Goal: Use online tool/utility: Utilize a website feature to perform a specific function

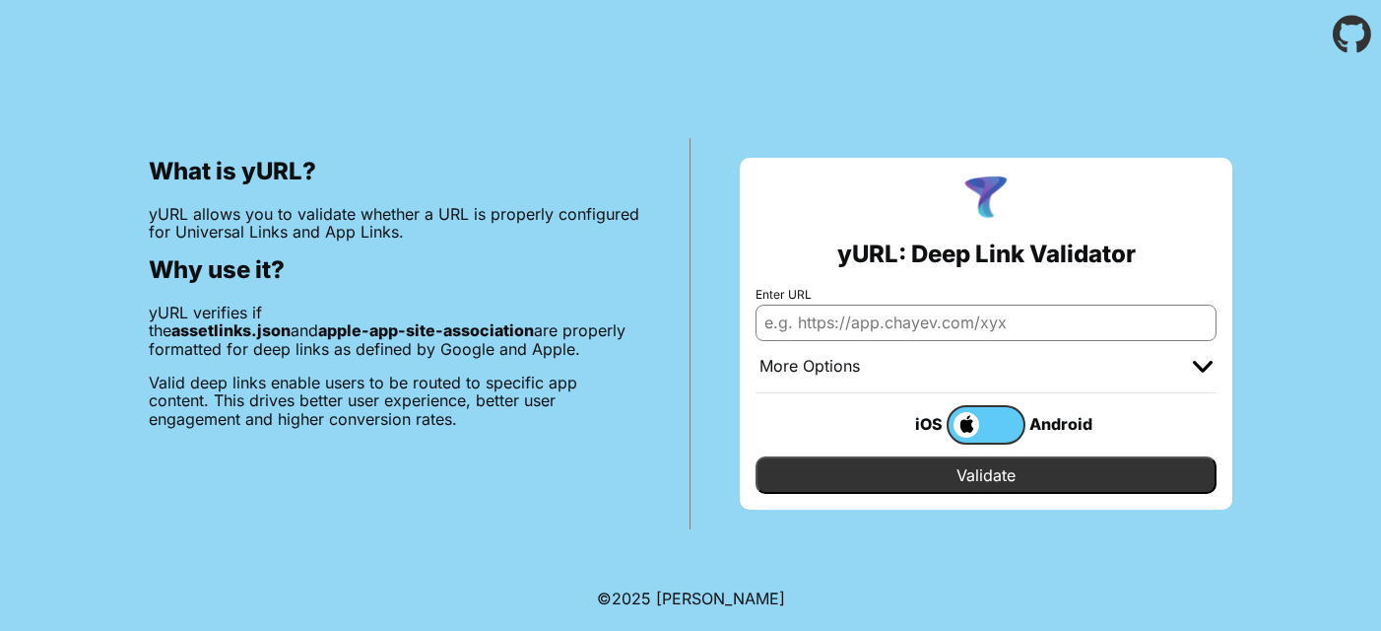
click at [816, 328] on input "Enter URL" at bounding box center [986, 321] width 461 height 35
paste input "[URL][DOMAIN_NAME]"
type input "[URL][DOMAIN_NAME]"
click at [1003, 419] on label at bounding box center [986, 424] width 79 height 39
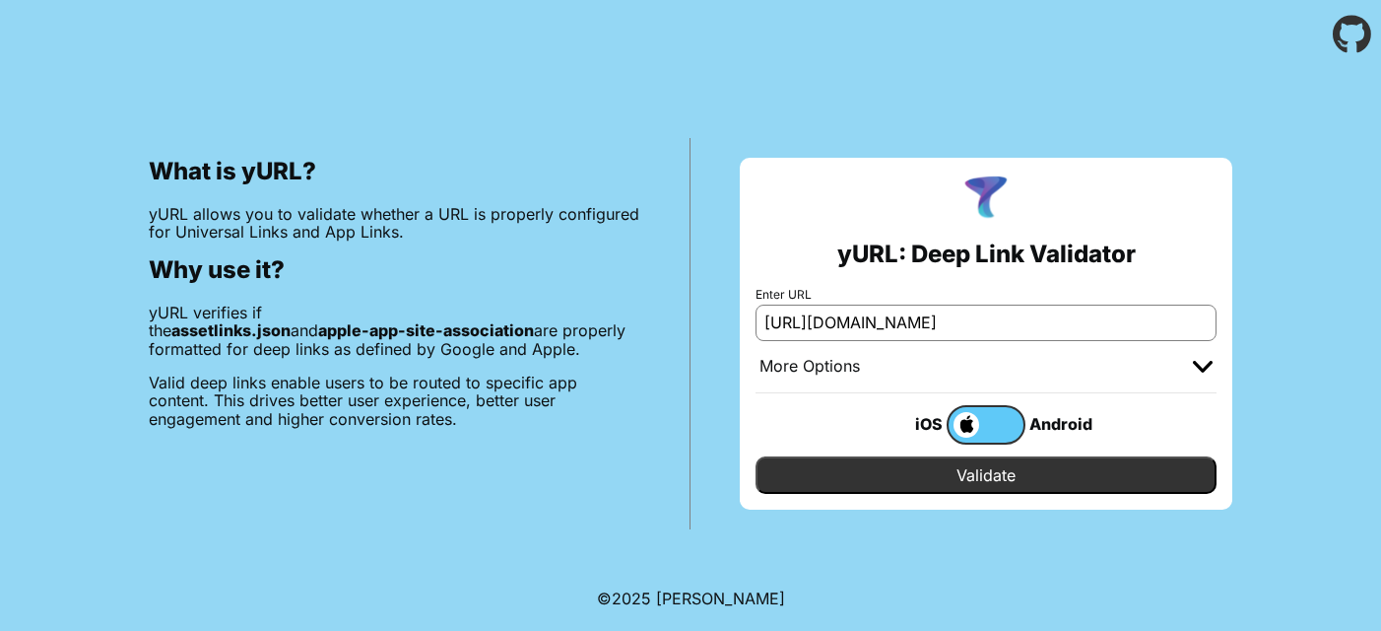
click at [0, 0] on input "checkbox" at bounding box center [0, 0] width 0 height 0
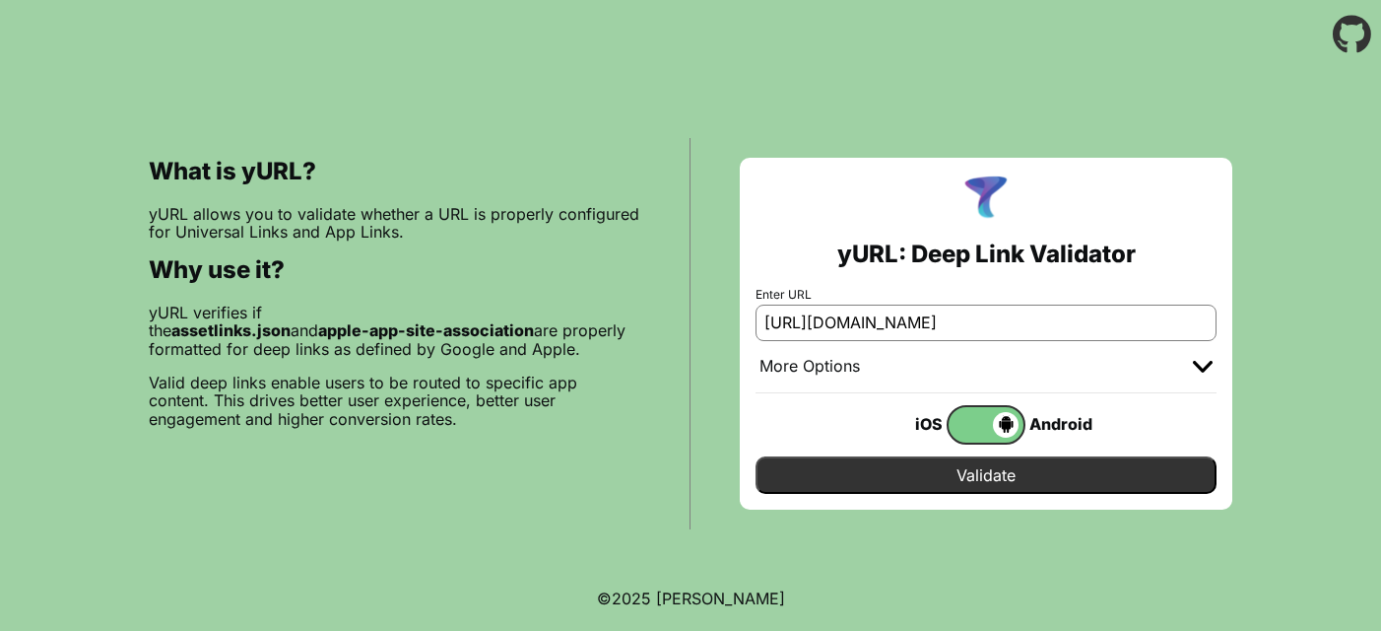
click at [1011, 469] on input "Validate" at bounding box center [986, 474] width 461 height 37
click at [1008, 487] on input "Validate" at bounding box center [986, 474] width 461 height 37
click at [977, 469] on input "Validate" at bounding box center [986, 474] width 461 height 37
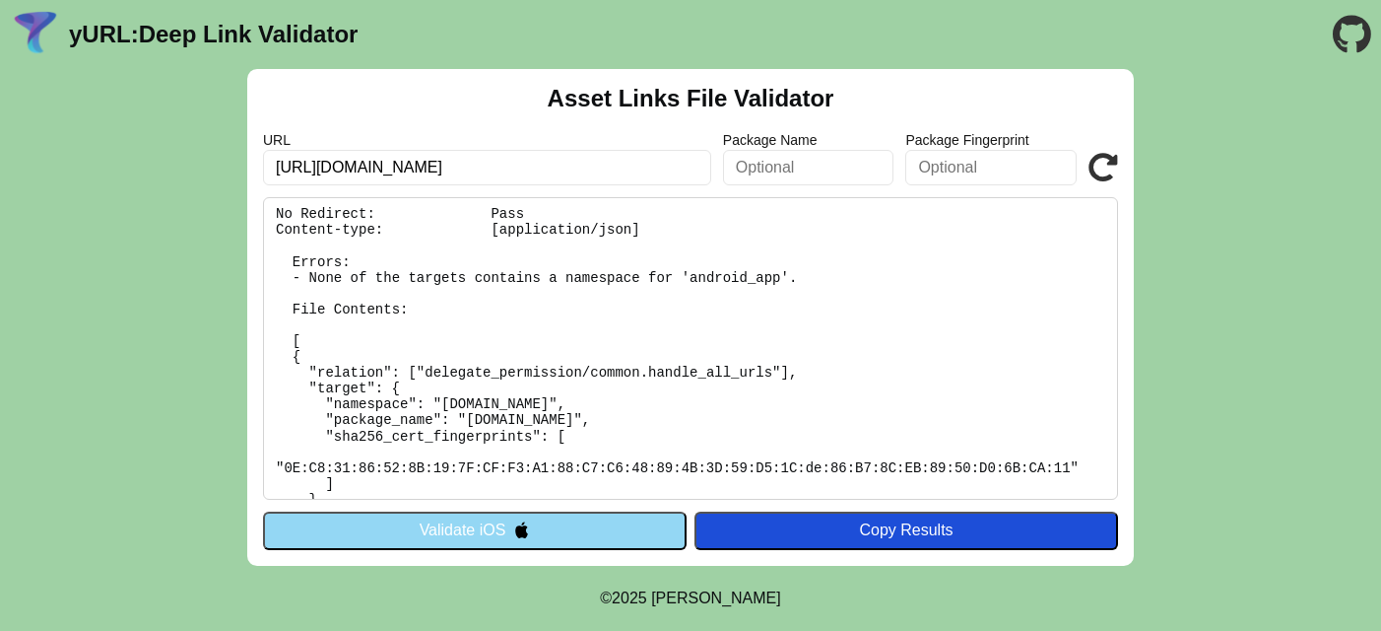
scroll to position [119, 0]
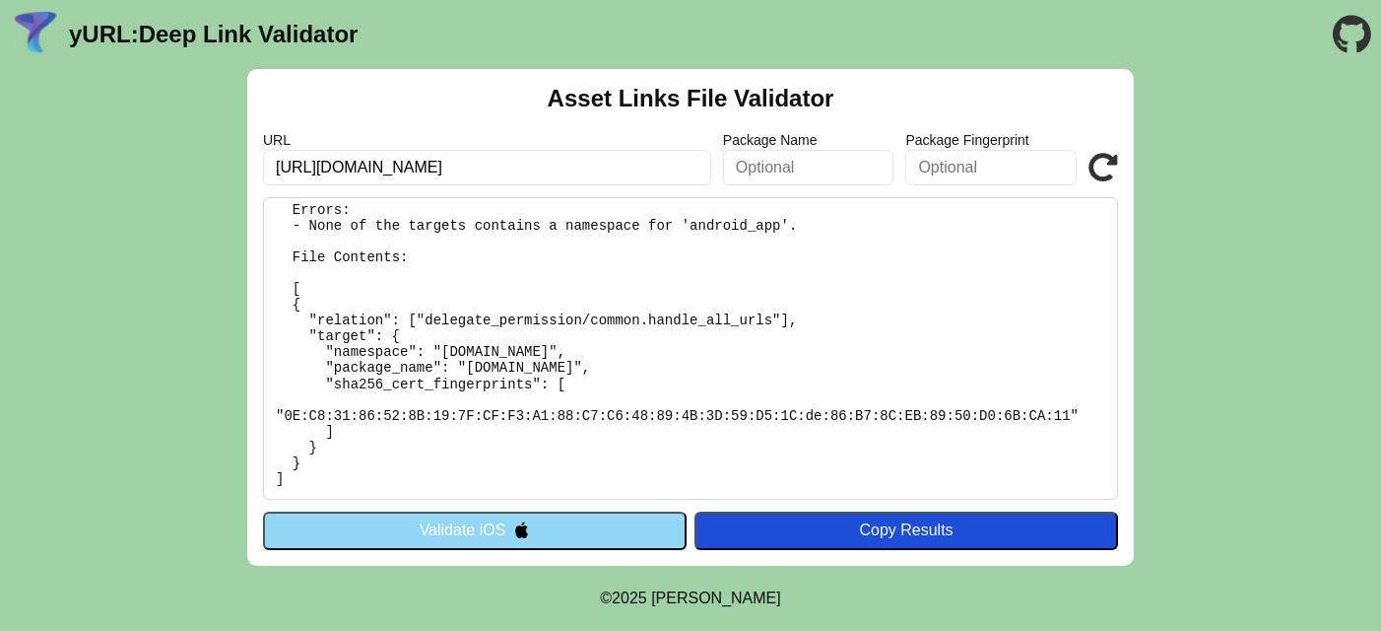
click at [504, 529] on button "Validate iOS" at bounding box center [475, 529] width 424 height 37
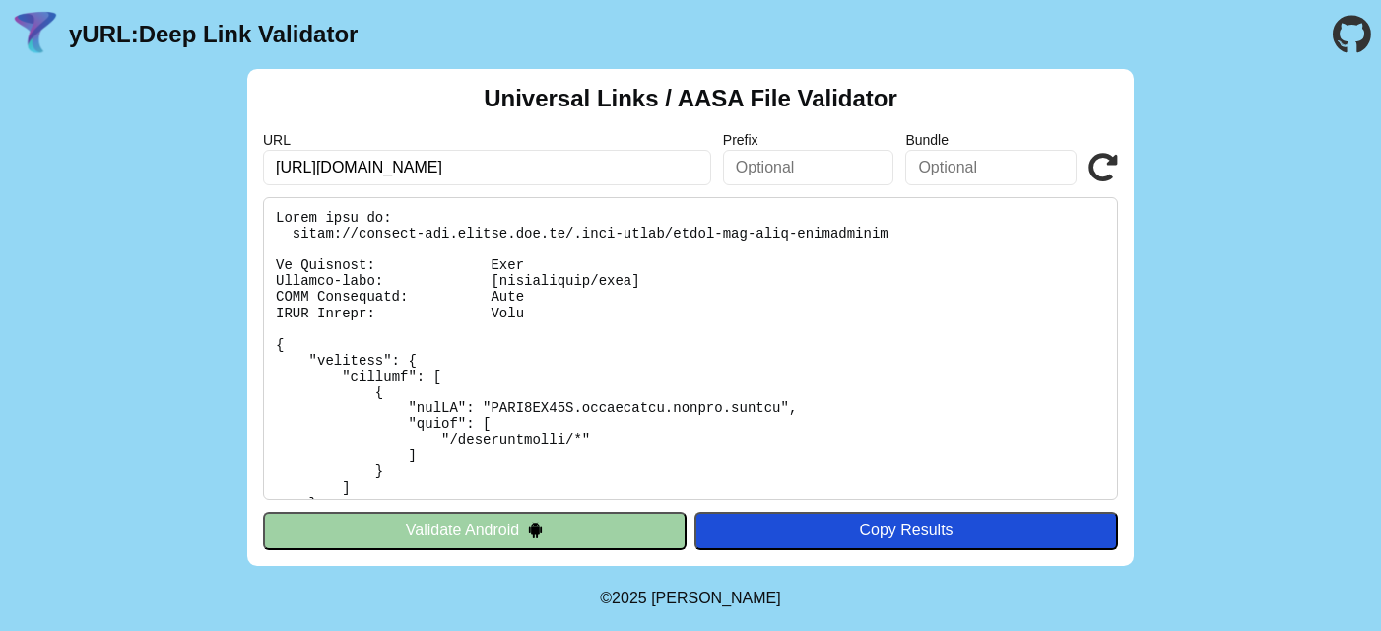
scroll to position [2, 0]
click at [527, 525] on img at bounding box center [535, 529] width 17 height 17
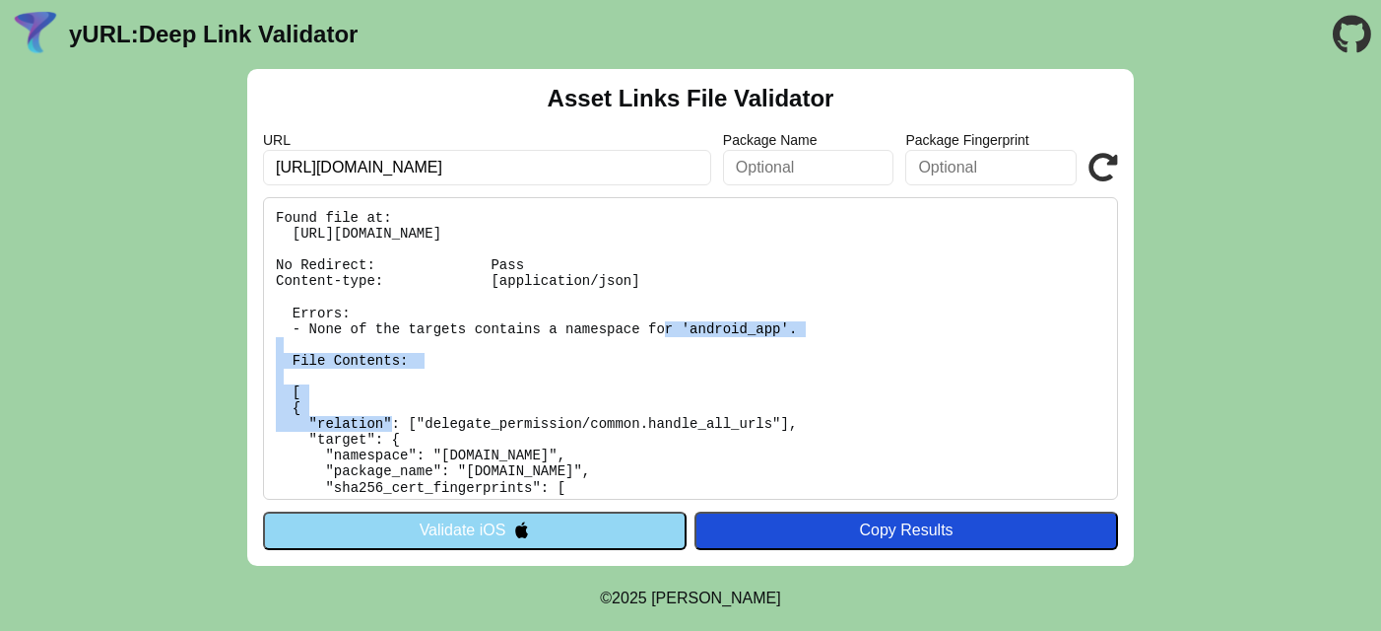
drag, startPoint x: 799, startPoint y: 329, endPoint x: 306, endPoint y: 323, distance: 492.7
click at [306, 323] on pre "Found file at: https://staging-api.isetan.com.sg/.well-known/assetlinks.json No…" at bounding box center [690, 348] width 855 height 303
copy pre "None of the targets contains a namespace for 'android_app'."
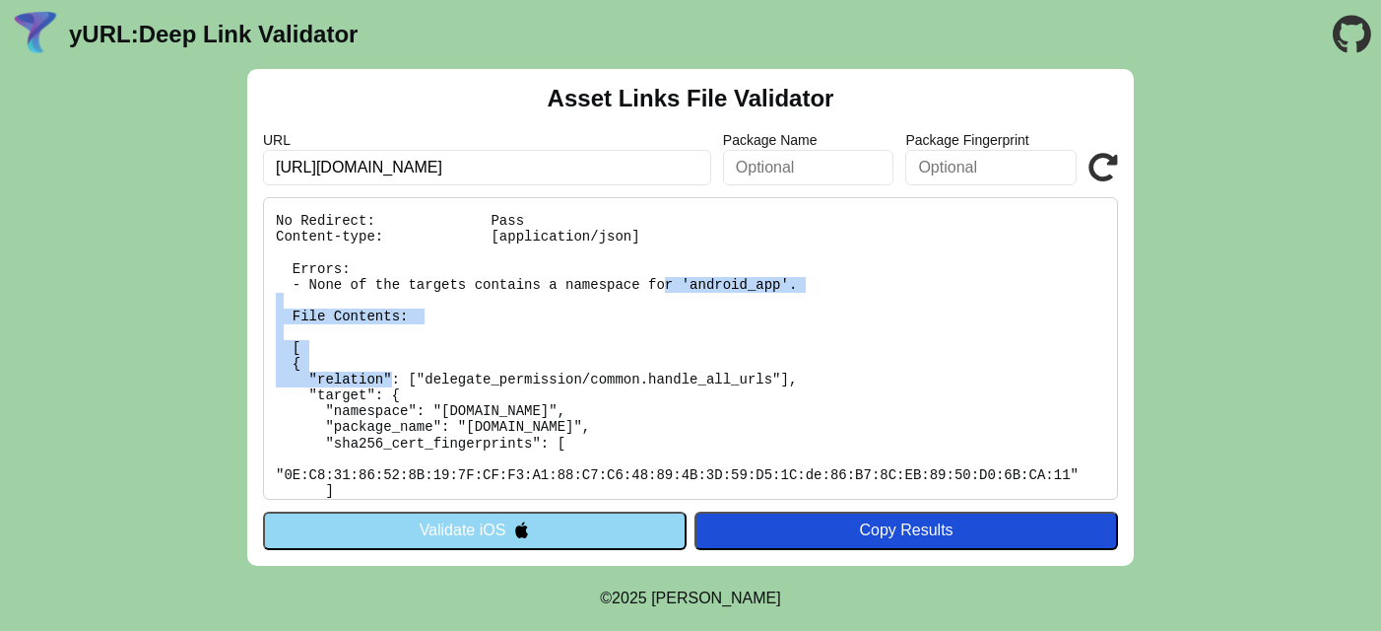
scroll to position [45, 0]
